Goal: Information Seeking & Learning: Learn about a topic

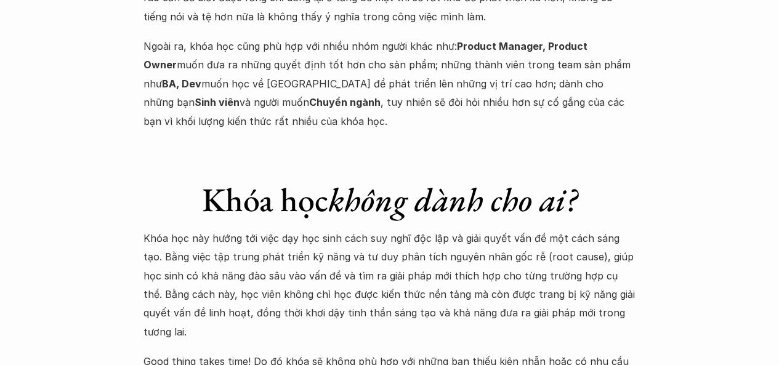
scroll to position [4865, 0]
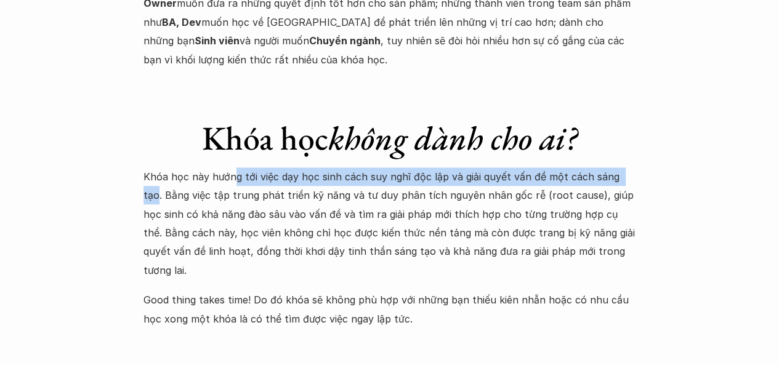
drag, startPoint x: 230, startPoint y: 136, endPoint x: 626, endPoint y: 136, distance: 395.4
click at [626, 168] on p "Khóa học này hướng tới việc dạy học sinh cách suy nghĩ độc lập và giải quyết vấ…" at bounding box center [389, 224] width 493 height 112
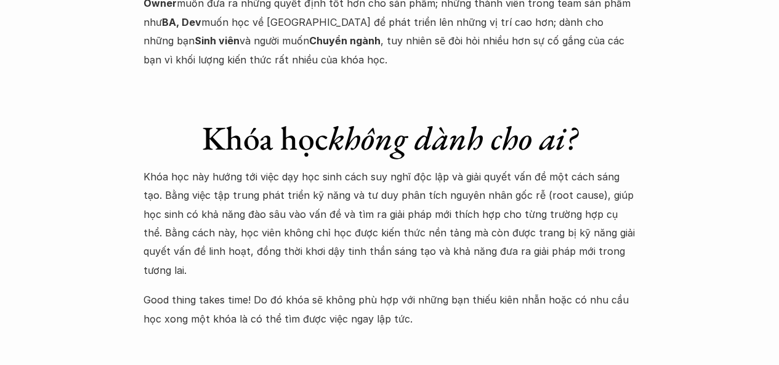
click at [195, 168] on p "Khóa học này hướng tới việc dạy học sinh cách suy nghĩ độc lập và giải quyết vấ…" at bounding box center [389, 224] width 493 height 112
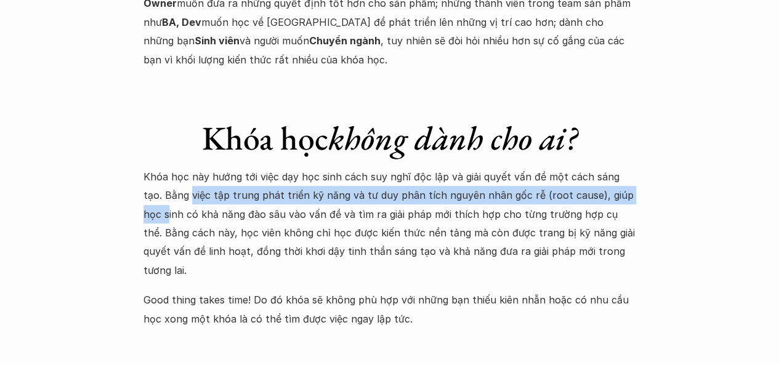
drag, startPoint x: 169, startPoint y: 157, endPoint x: 620, endPoint y: 157, distance: 450.2
click at [620, 168] on p "Khóa học này hướng tới việc dạy học sinh cách suy nghĩ độc lập và giải quyết vấ…" at bounding box center [389, 224] width 493 height 112
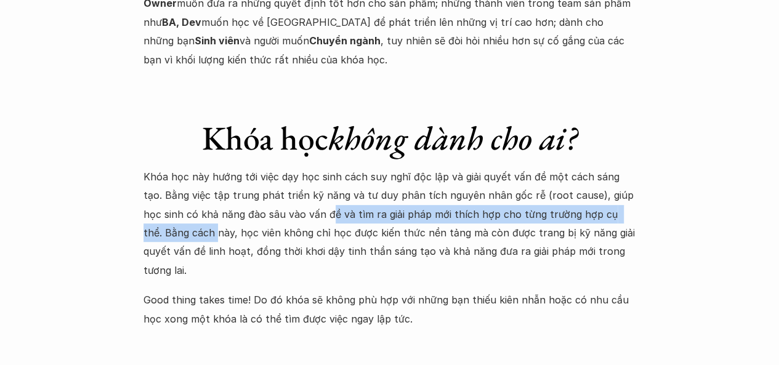
drag, startPoint x: 289, startPoint y: 180, endPoint x: 533, endPoint y: 208, distance: 246.1
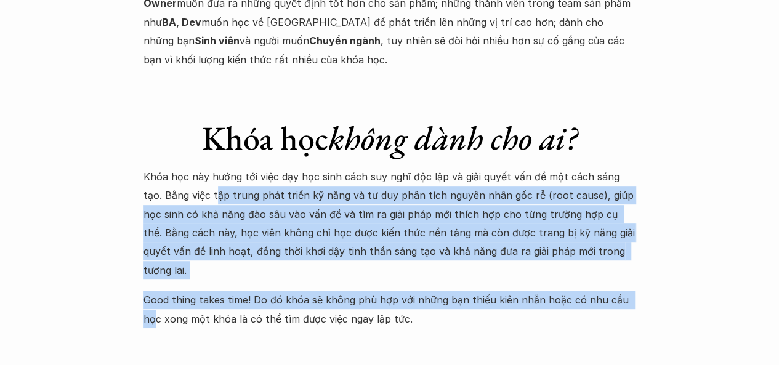
drag, startPoint x: 195, startPoint y: 162, endPoint x: 626, endPoint y: 236, distance: 437.5
click at [626, 236] on div "Khóa học này hướng tới việc dạy học sinh cách suy nghĩ độc lập và giải quyết vấ…" at bounding box center [389, 248] width 493 height 161
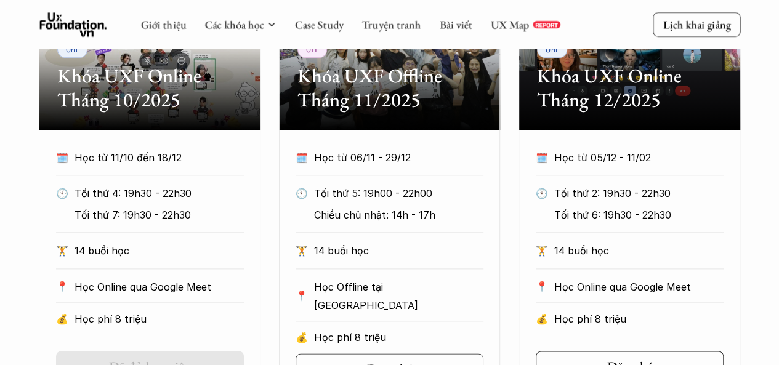
scroll to position [657, 0]
